Goal: Go to known website: Go to known website

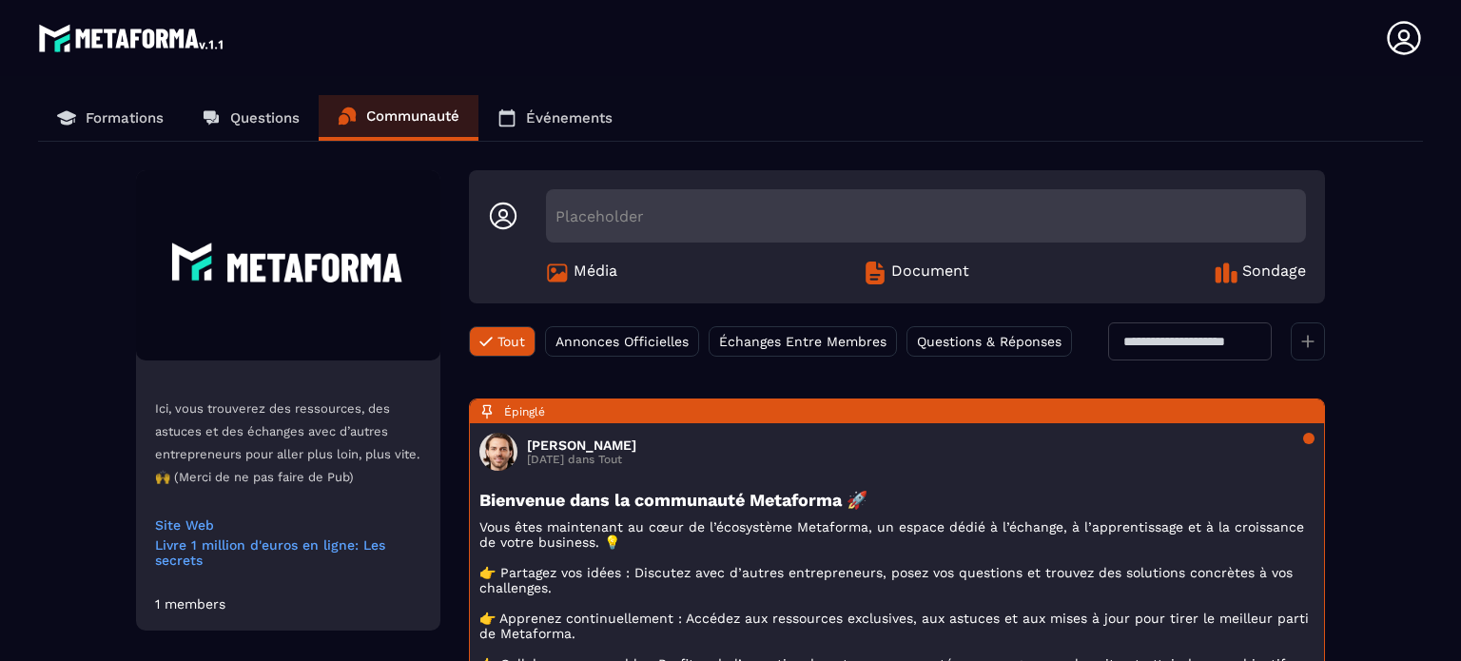
click at [1400, 35] on icon at bounding box center [1403, 37] width 33 height 33
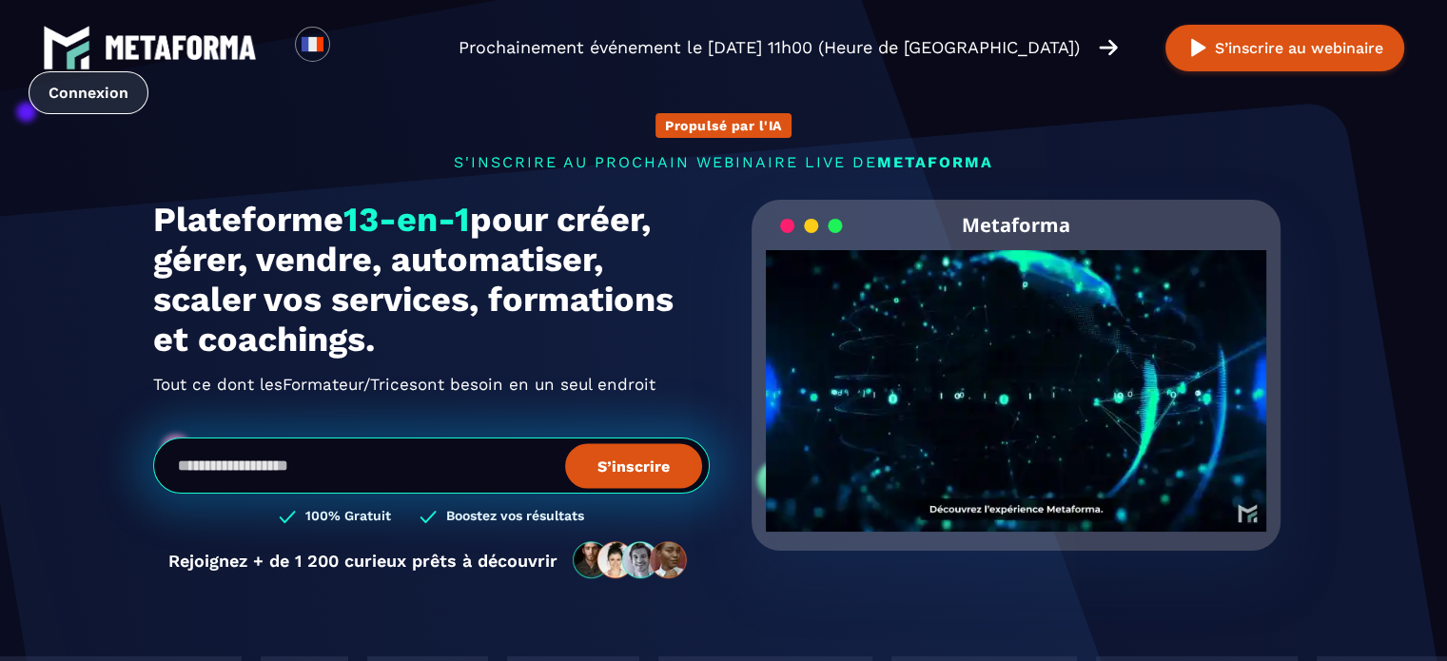
click at [88, 93] on link "Connexion" at bounding box center [89, 92] width 120 height 43
